Goal: Task Accomplishment & Management: Manage account settings

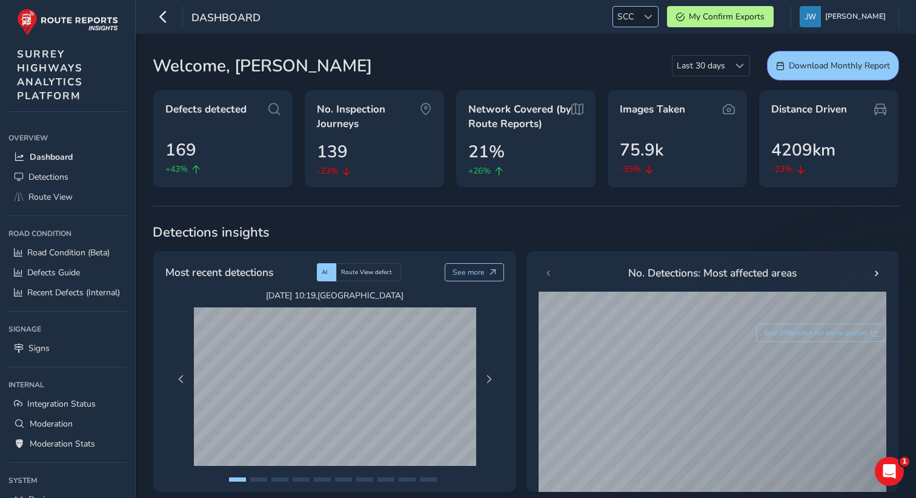
click at [638, 12] on span "SCC" at bounding box center [625, 17] width 25 height 20
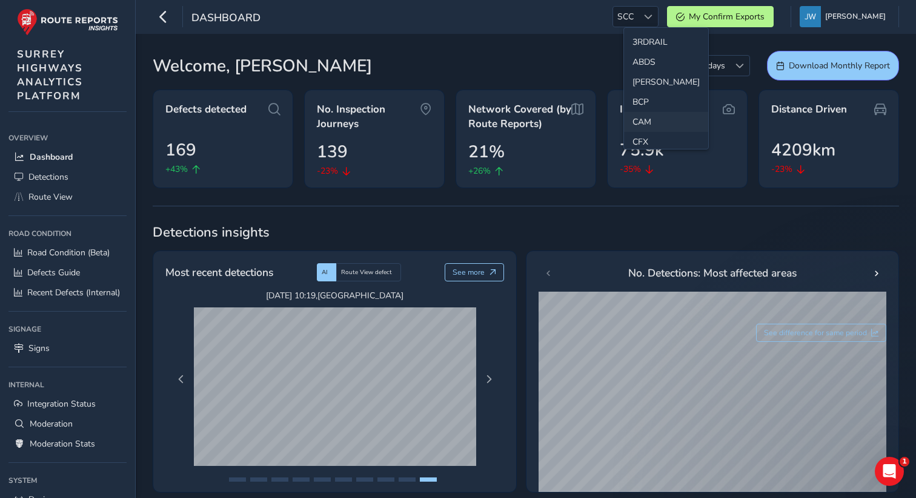
click at [643, 119] on li "CAM" at bounding box center [666, 122] width 84 height 20
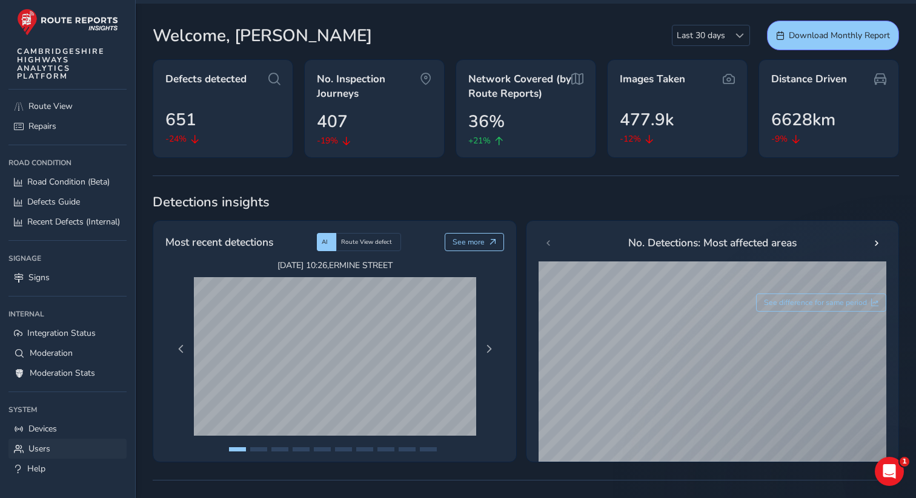
scroll to position [81, 0]
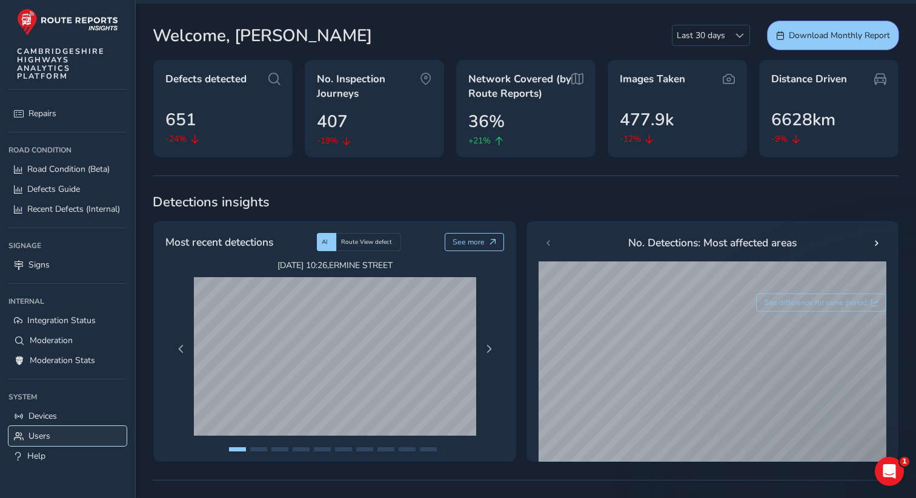
click at [50, 437] on link "Users" at bounding box center [67, 436] width 118 height 20
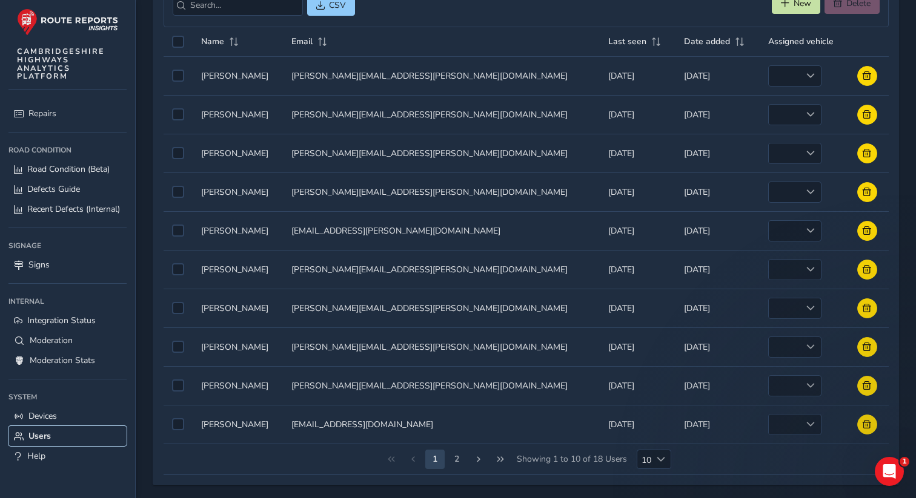
scroll to position [125, 0]
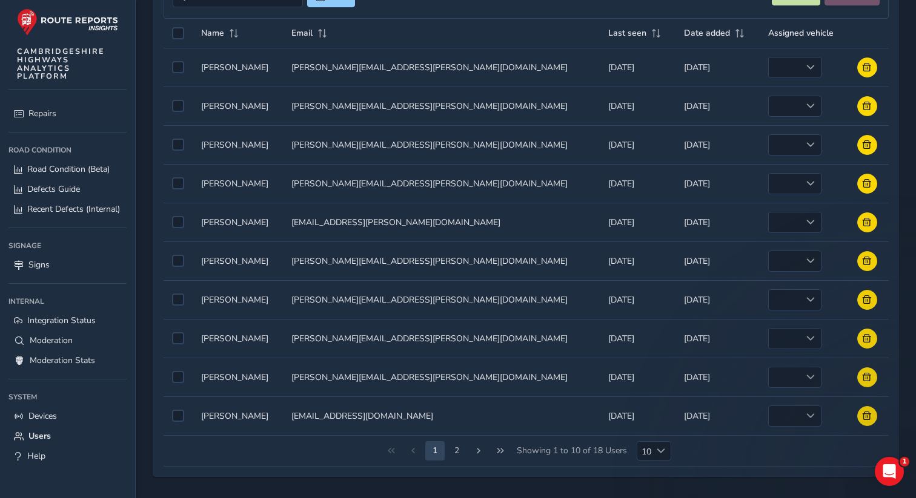
click at [253, 145] on td "Name Name [PERSON_NAME]" at bounding box center [238, 144] width 91 height 39
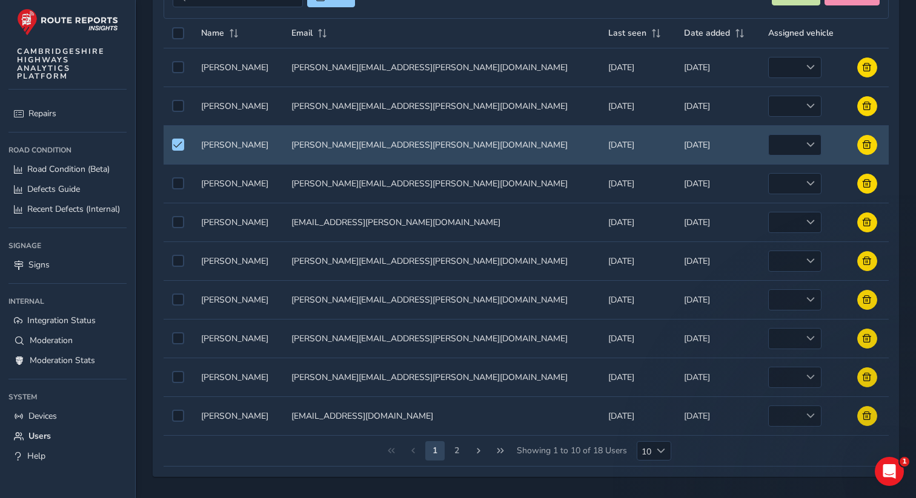
click at [251, 142] on td "Name Name [PERSON_NAME]" at bounding box center [238, 144] width 91 height 39
